Goal: Check status: Check status

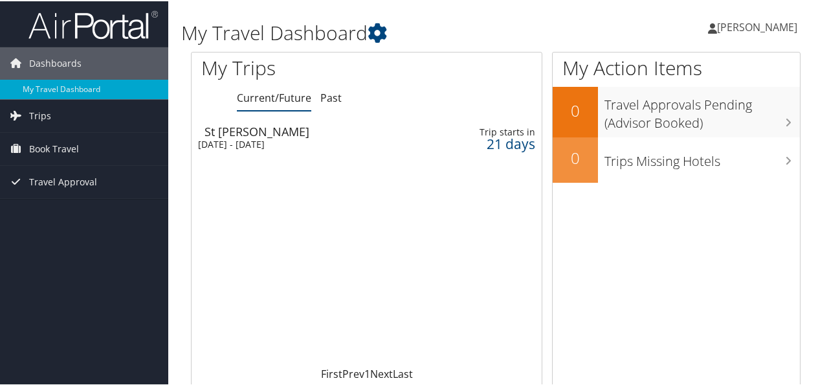
click at [262, 141] on div "[DATE] - [DATE]" at bounding box center [306, 143] width 216 height 12
